Goal: Information Seeking & Learning: Check status

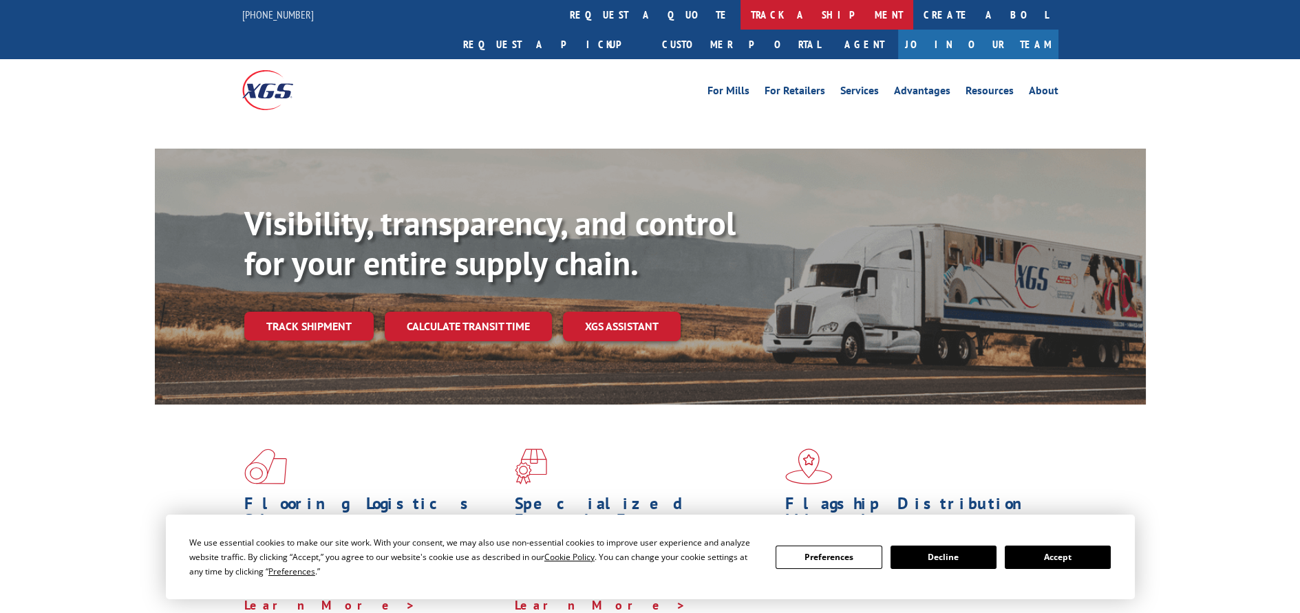
click at [740, 12] on link "track a shipment" at bounding box center [826, 15] width 173 height 30
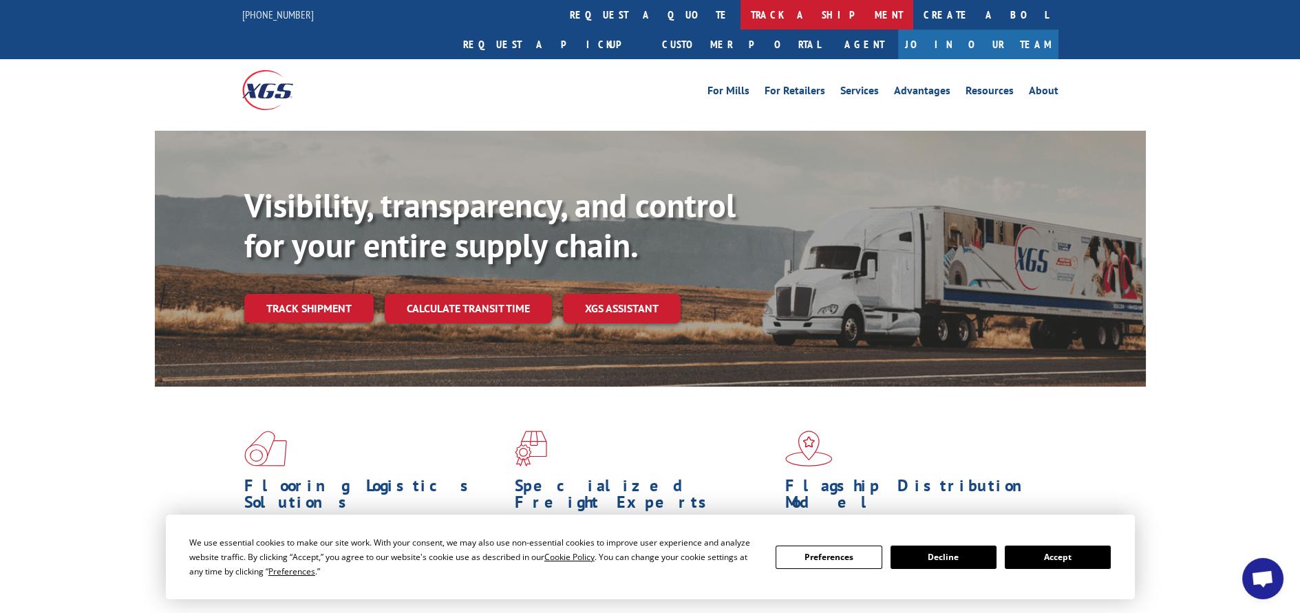
click at [740, 12] on link "track a shipment" at bounding box center [826, 15] width 173 height 30
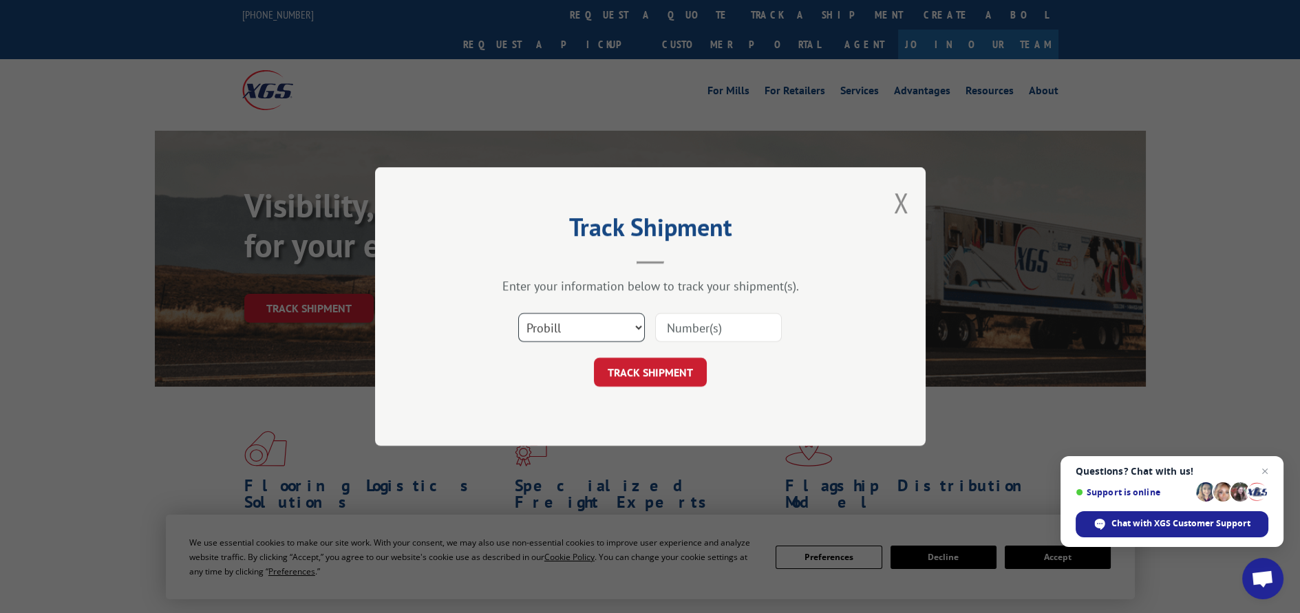
click at [639, 326] on select "Select category... Probill BOL PO" at bounding box center [581, 327] width 127 height 29
select select "po"
click at [518, 313] on select "Select category... Probill BOL PO" at bounding box center [581, 327] width 127 height 29
click at [680, 334] on input at bounding box center [718, 327] width 127 height 29
paste input "12529095"
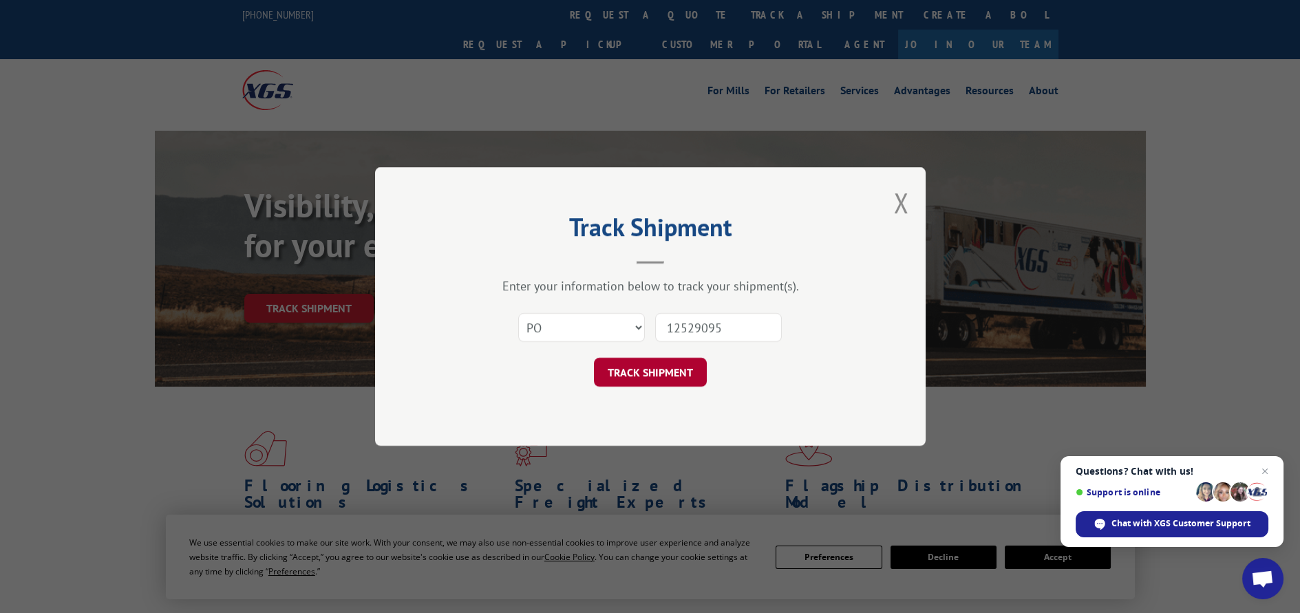
type input "12529095"
click at [663, 375] on button "TRACK SHIPMENT" at bounding box center [650, 372] width 113 height 29
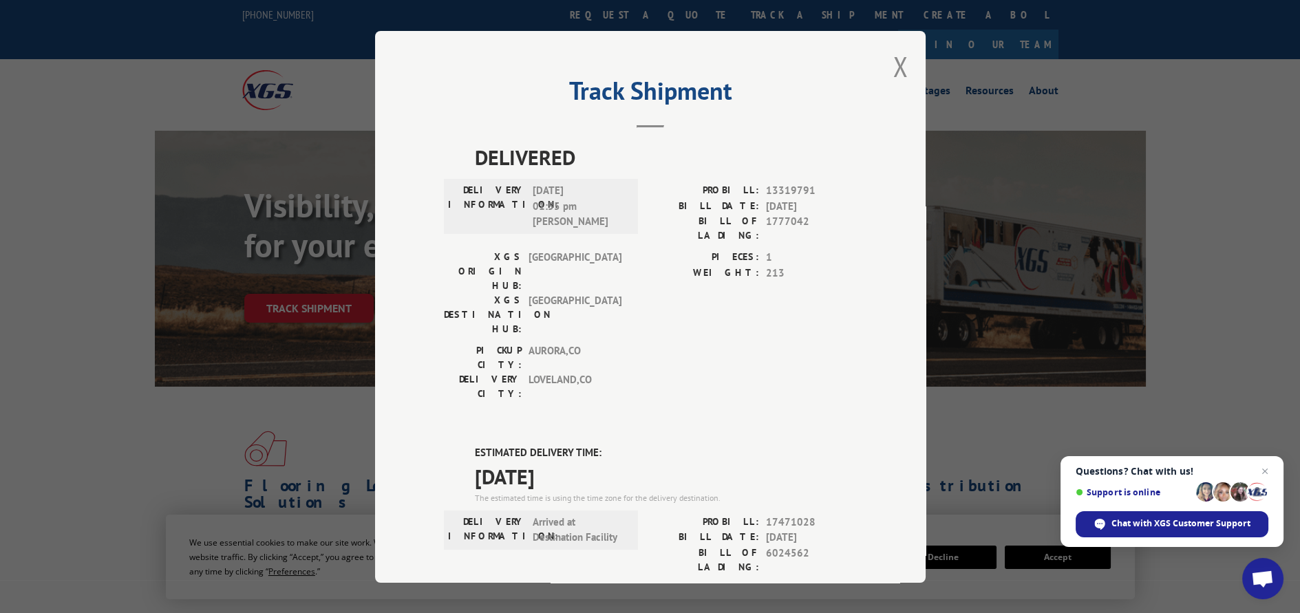
click at [906, 68] on div "Track Shipment DELIVERED DELIVERY INFORMATION: [DATE] 01:55 pm [PERSON_NAME]: 1…" at bounding box center [650, 307] width 551 height 552
click at [899, 68] on button "Close modal" at bounding box center [900, 66] width 15 height 36
